Goal: Task Accomplishment & Management: Use online tool/utility

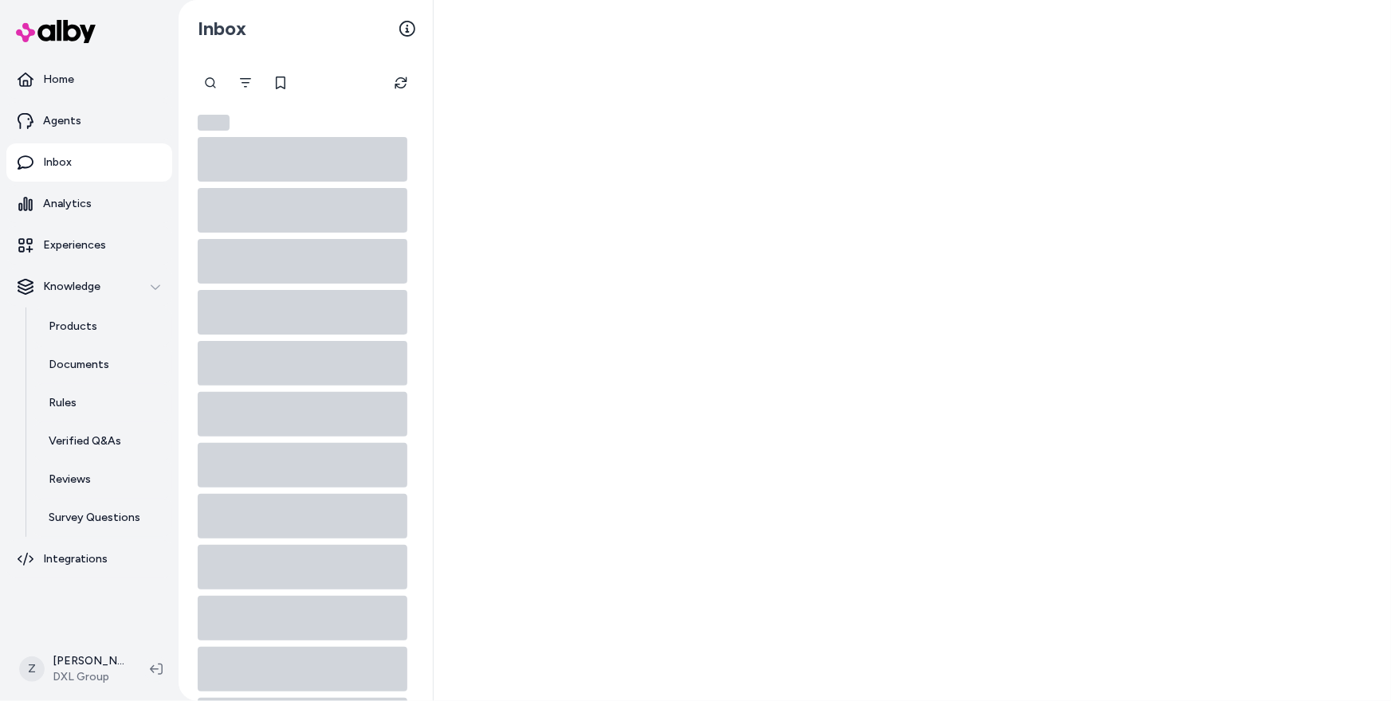
click at [484, 99] on div at bounding box center [911, 350] width 957 height 701
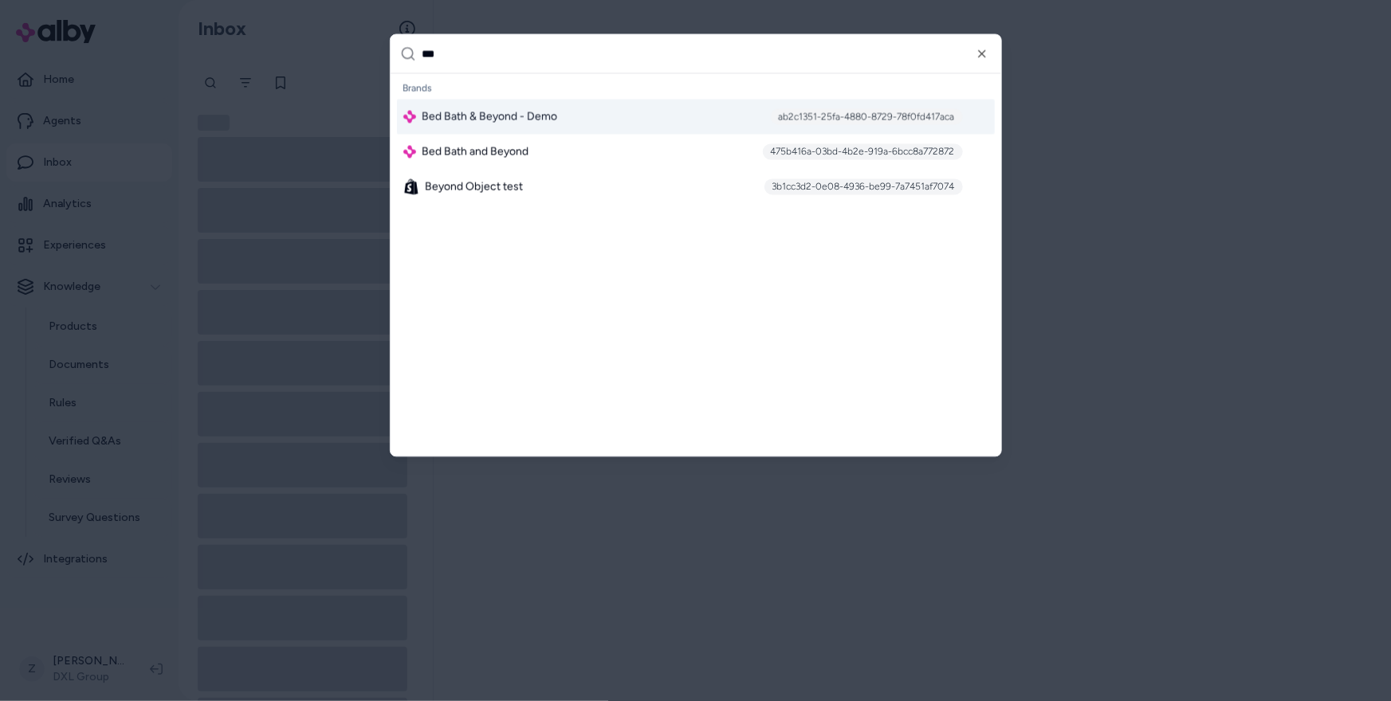
type input "****"
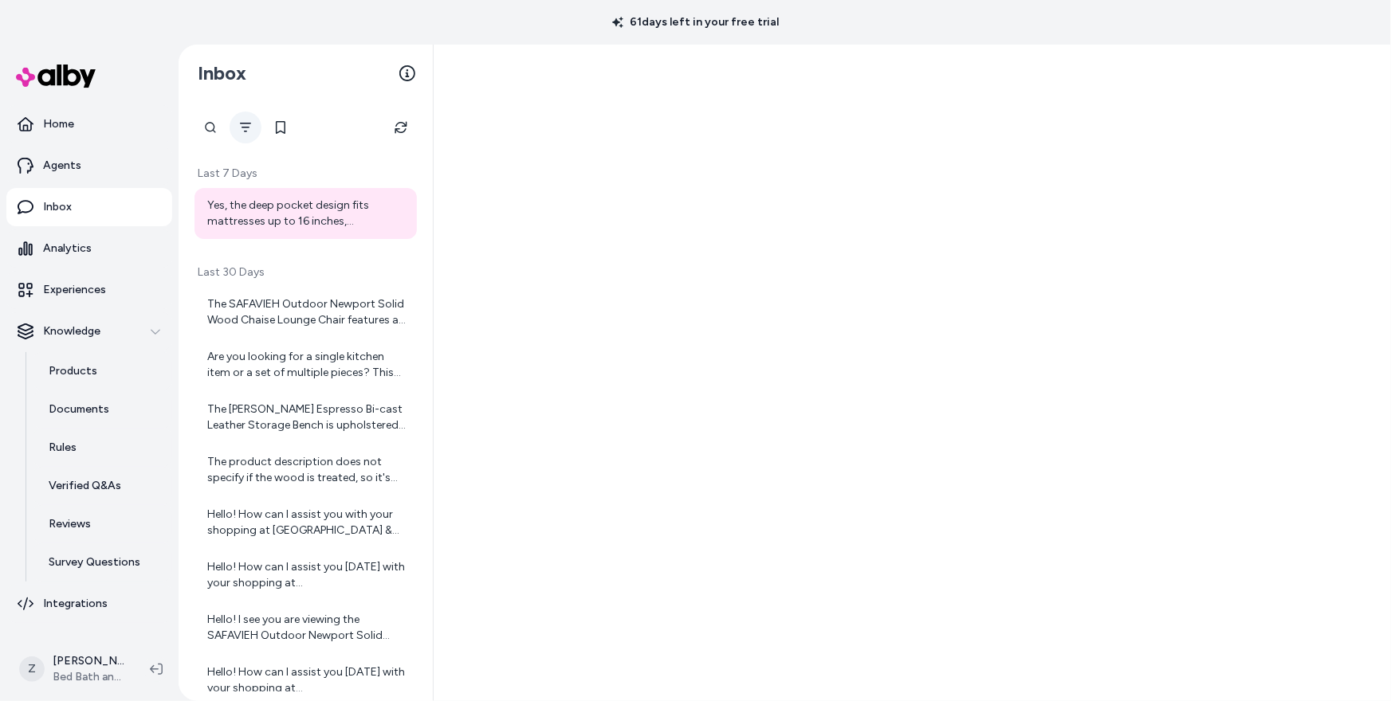
click at [244, 121] on icon "Filter" at bounding box center [245, 127] width 13 height 13
